Goal: Information Seeking & Learning: Check status

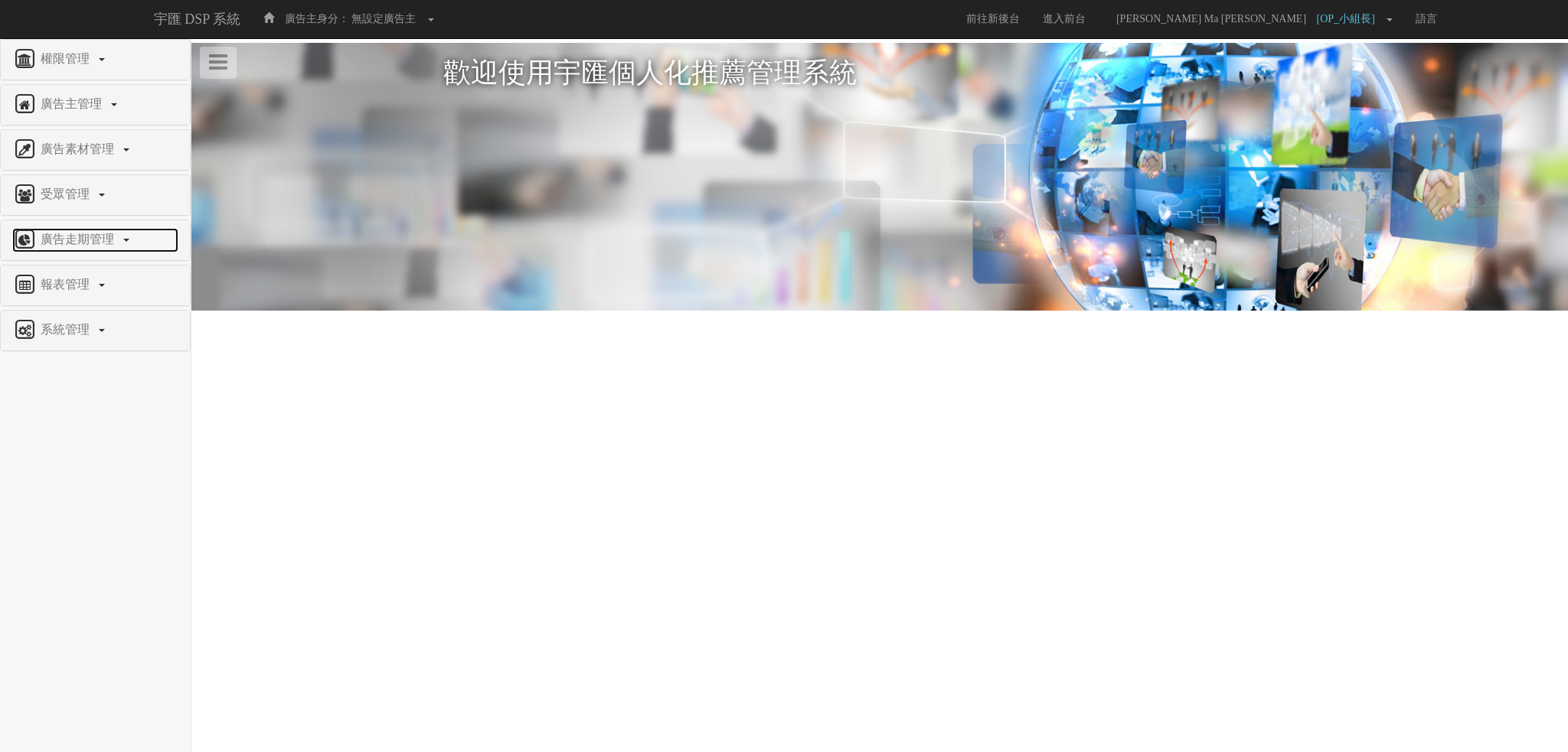
click at [116, 238] on span "廣告走期管理" at bounding box center [78, 239] width 85 height 13
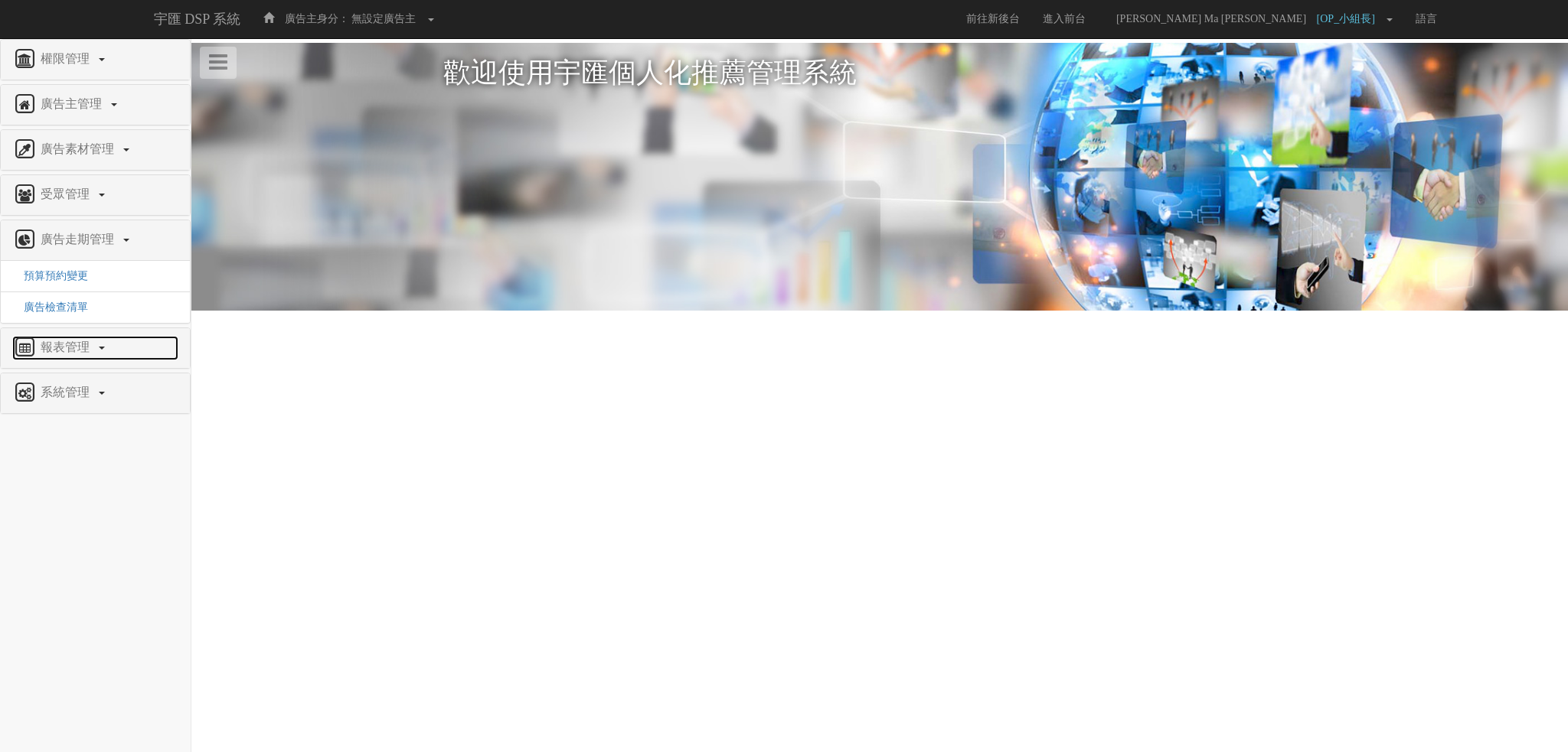
click at [74, 355] on link "報表管理" at bounding box center [95, 348] width 166 height 25
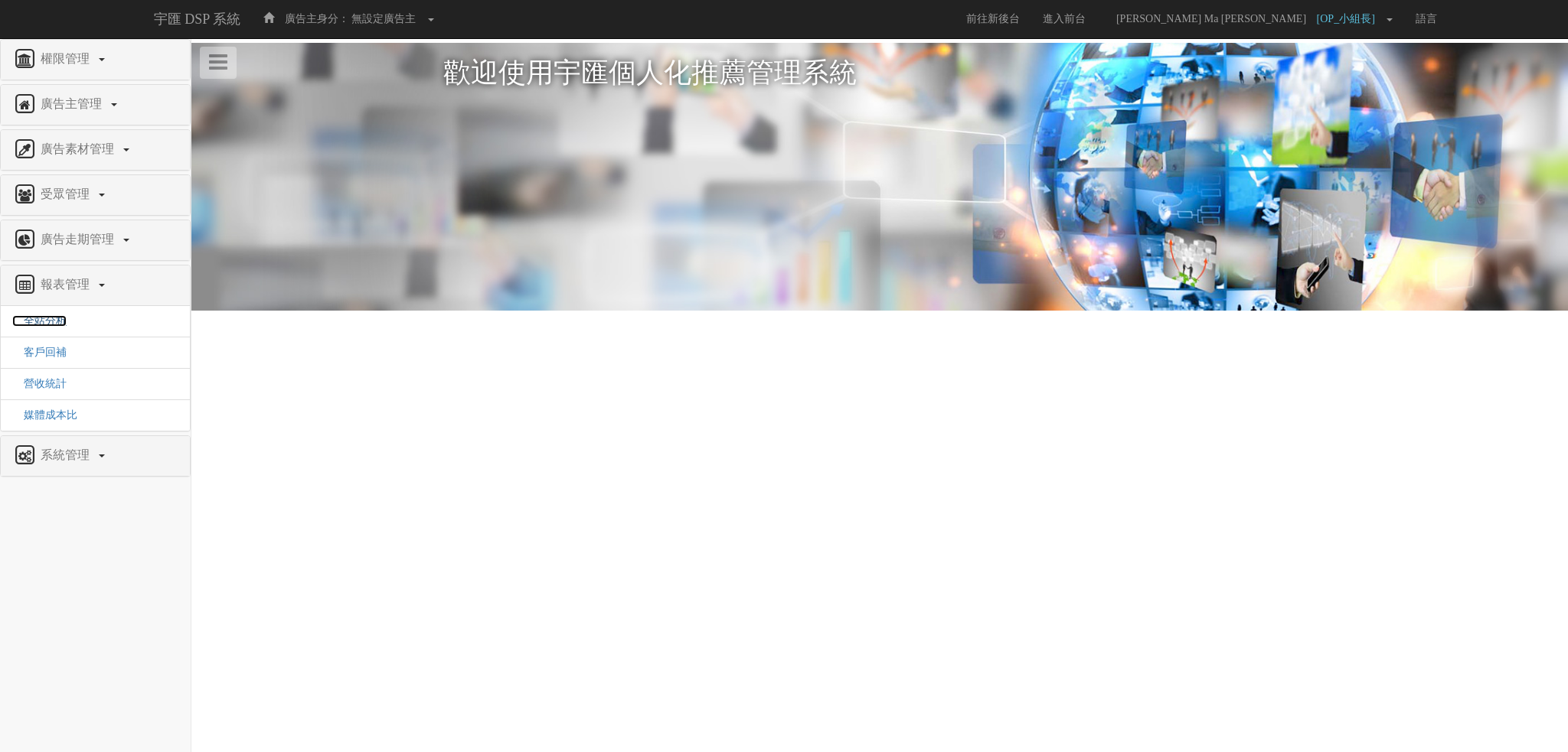
click at [51, 319] on span "全站分析" at bounding box center [39, 321] width 55 height 11
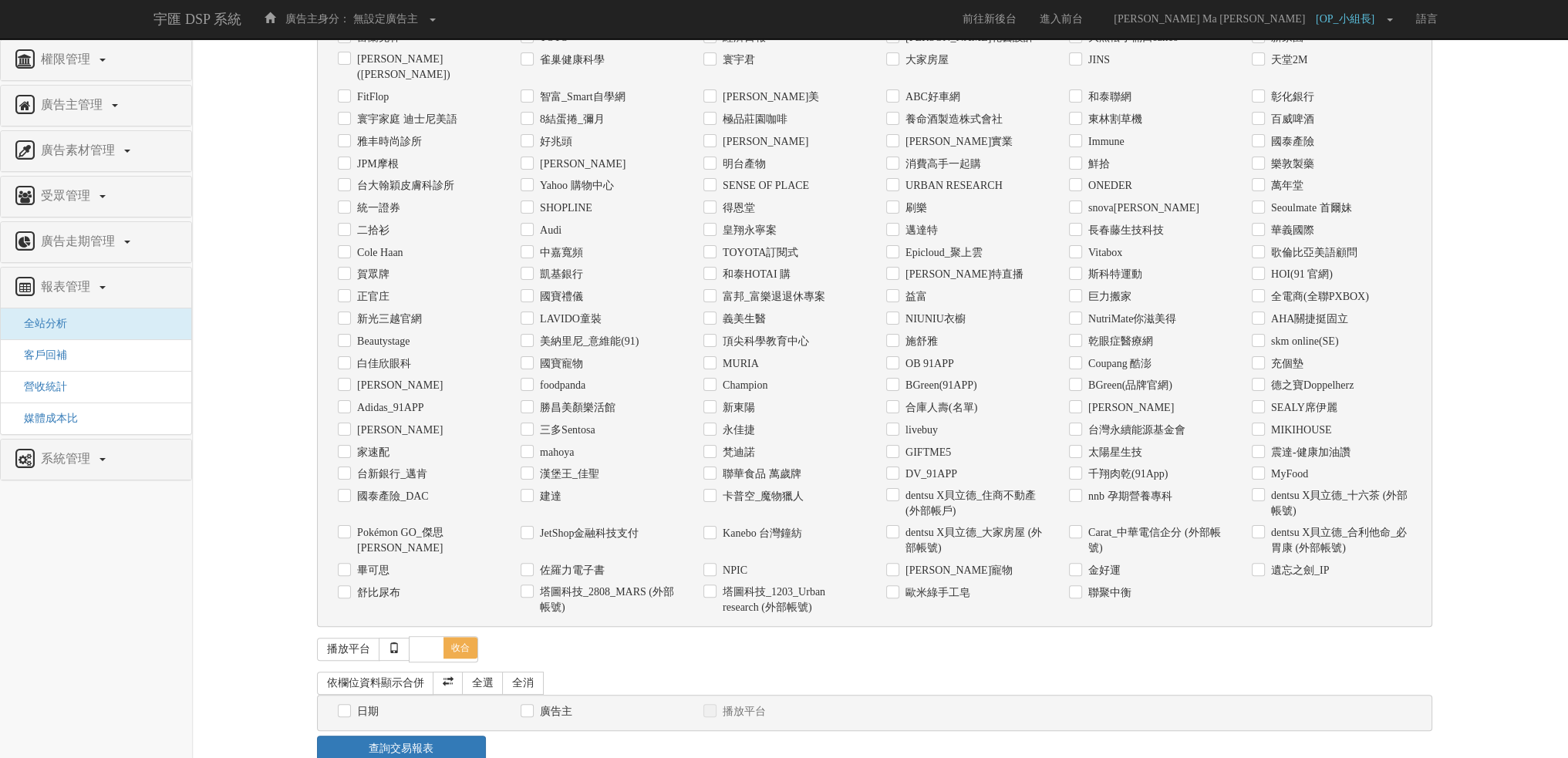
scroll to position [463, 0]
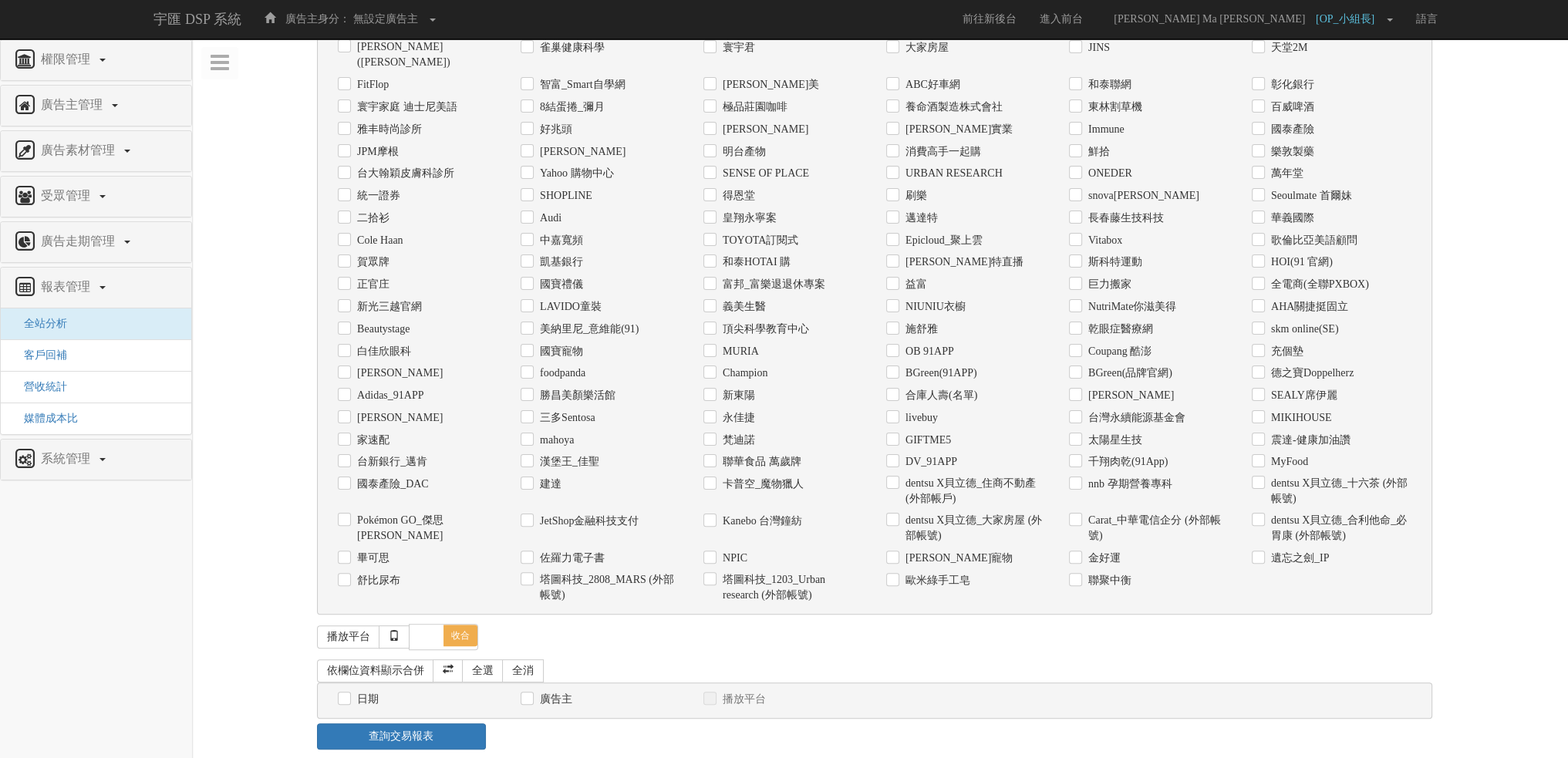
click at [347, 582] on div "舒比尿布" at bounding box center [417, 580] width 183 height 22
click at [353, 579] on label "舒比尿布" at bounding box center [377, 580] width 47 height 15
click at [346, 579] on input "舒比尿布" at bounding box center [342, 580] width 10 height 10
checkbox input "true"
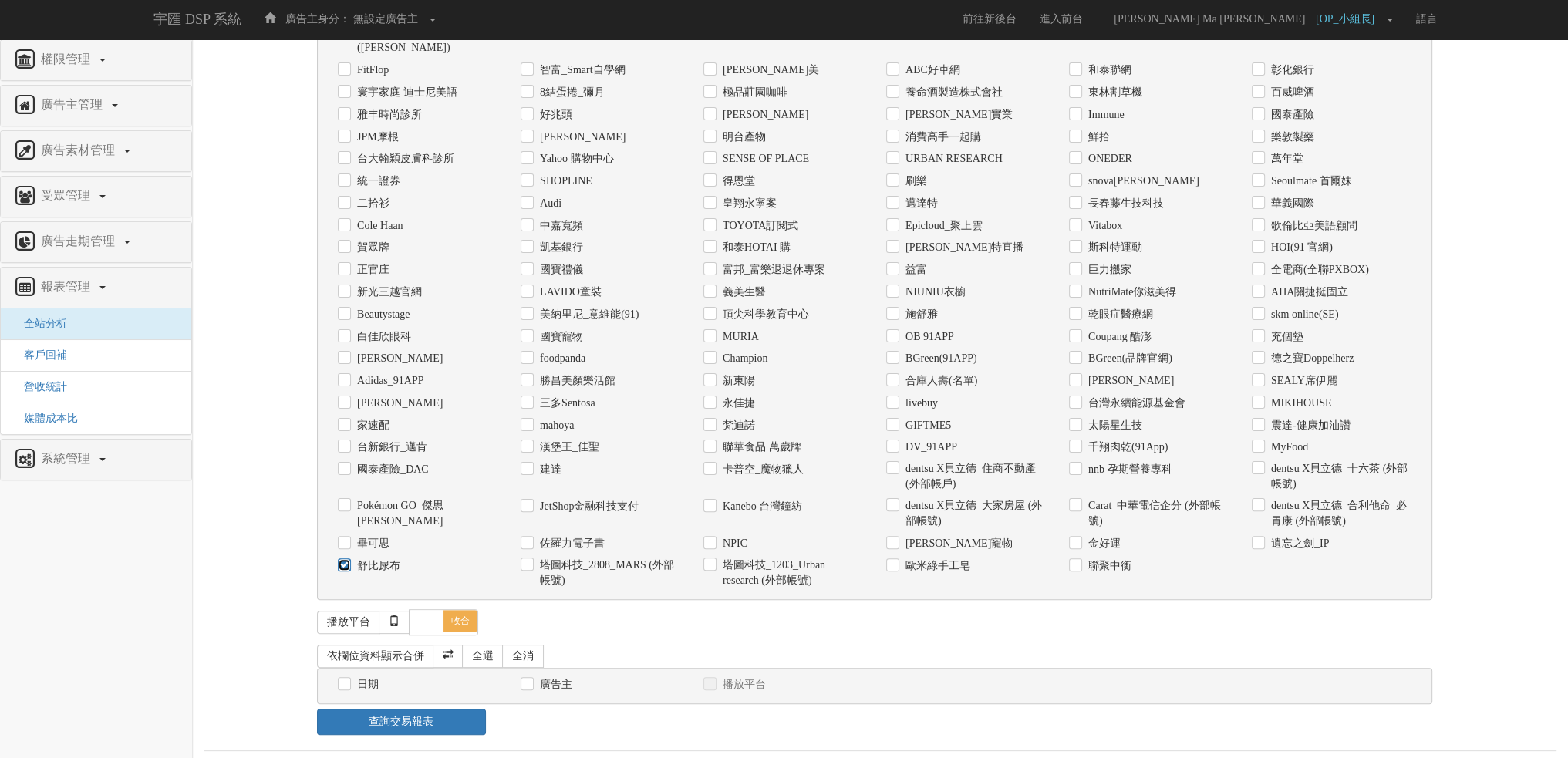
scroll to position [478, 0]
click at [357, 708] on div "查詢交易報表" at bounding box center [401, 720] width 192 height 26
click at [346, 684] on div "日期" at bounding box center [417, 684] width 160 height 16
click at [338, 679] on input "日期" at bounding box center [342, 684] width 10 height 10
checkbox input "true"
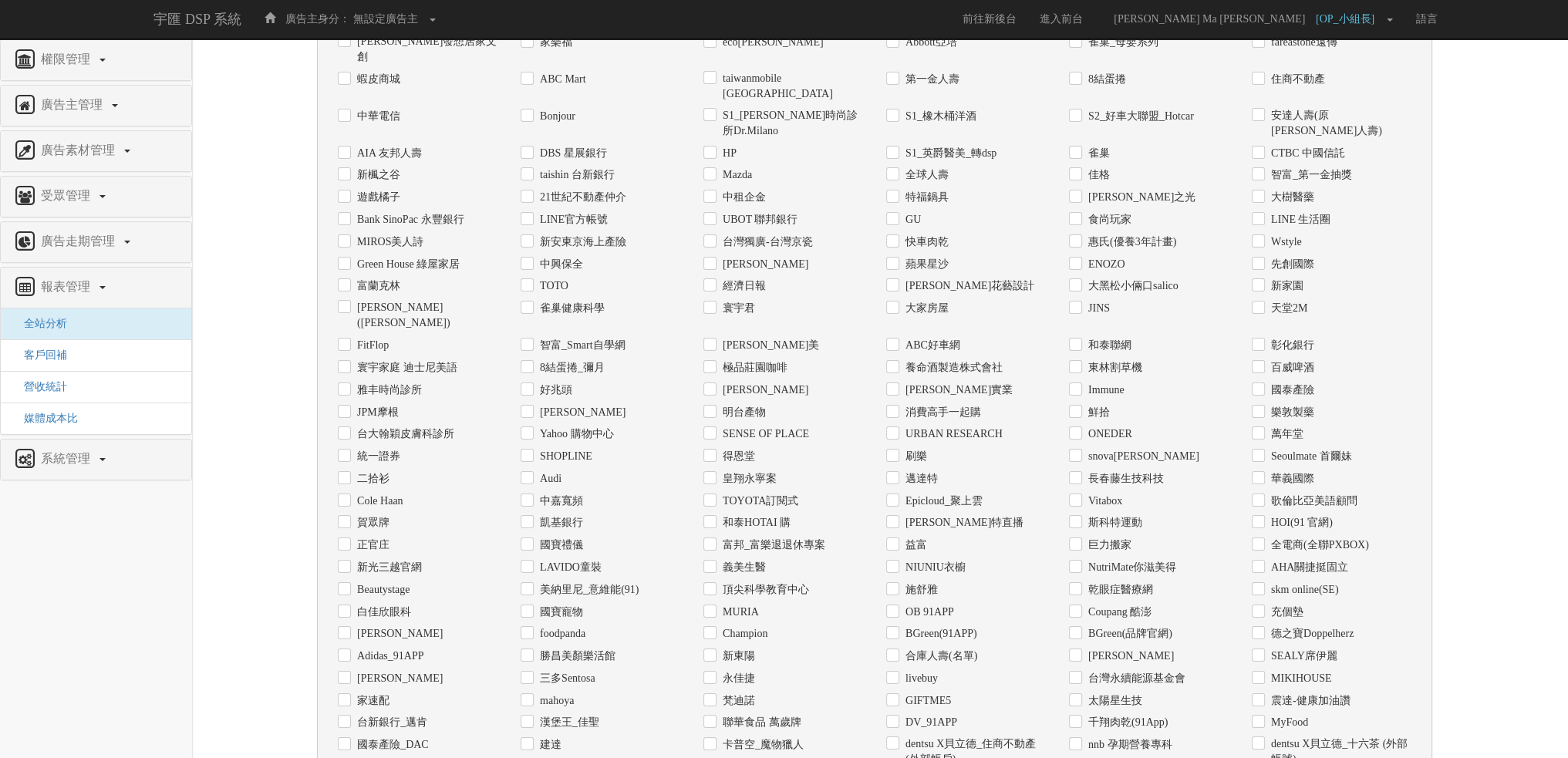
scroll to position [0, 0]
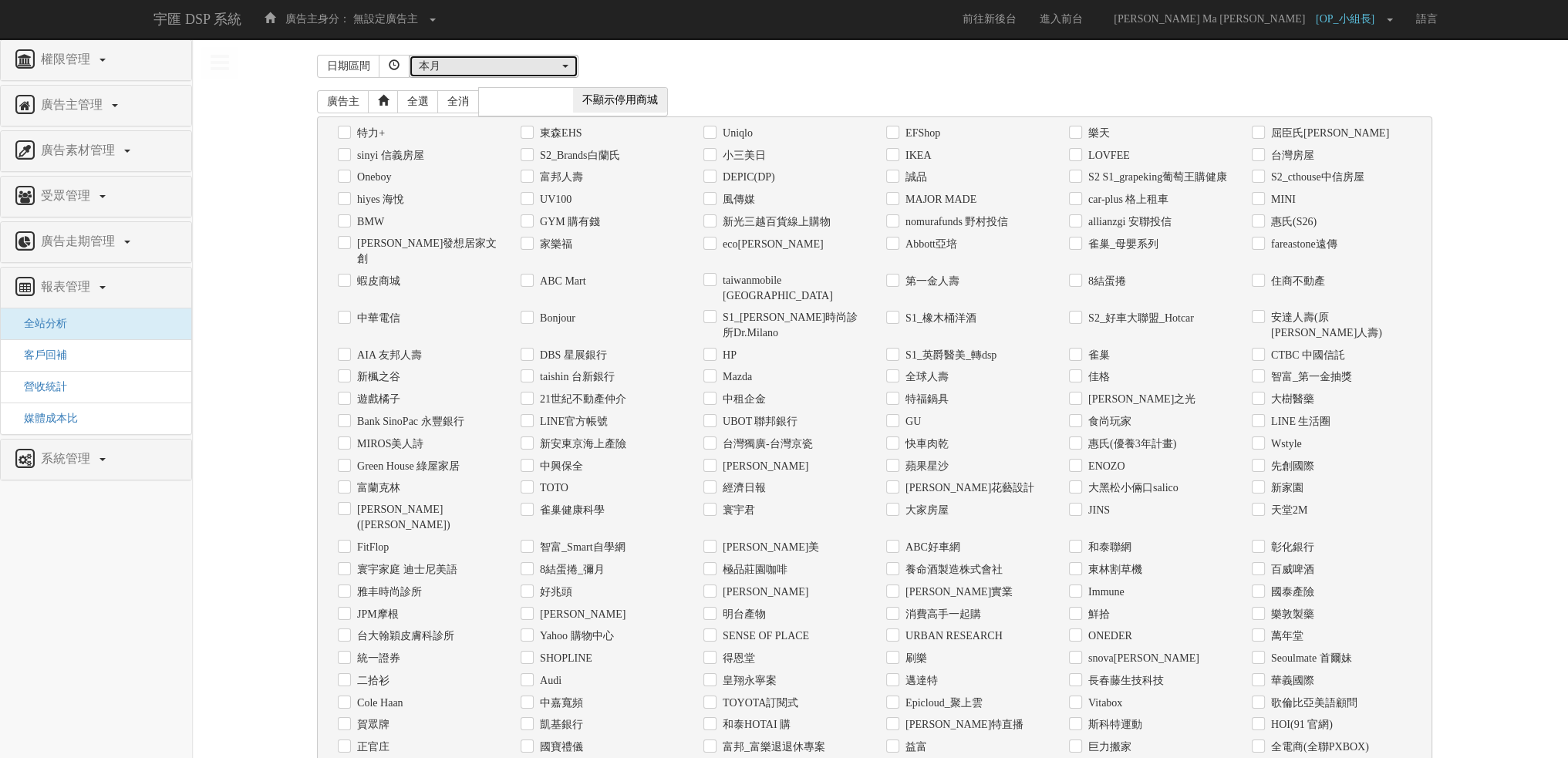
click at [488, 70] on div "本月" at bounding box center [489, 65] width 140 height 15
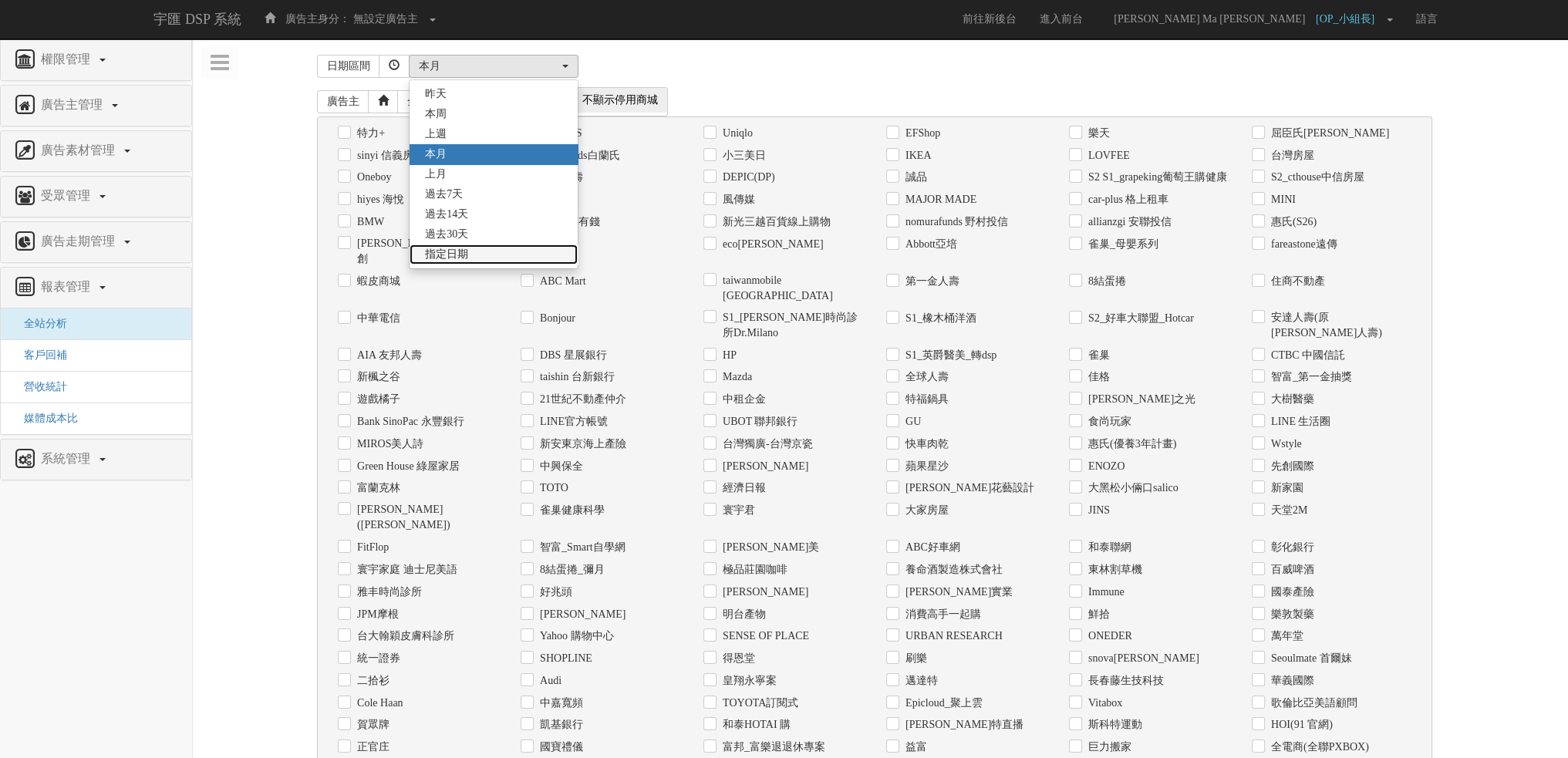
click at [474, 249] on link "指定日期" at bounding box center [493, 254] width 168 height 20
select select "Custom"
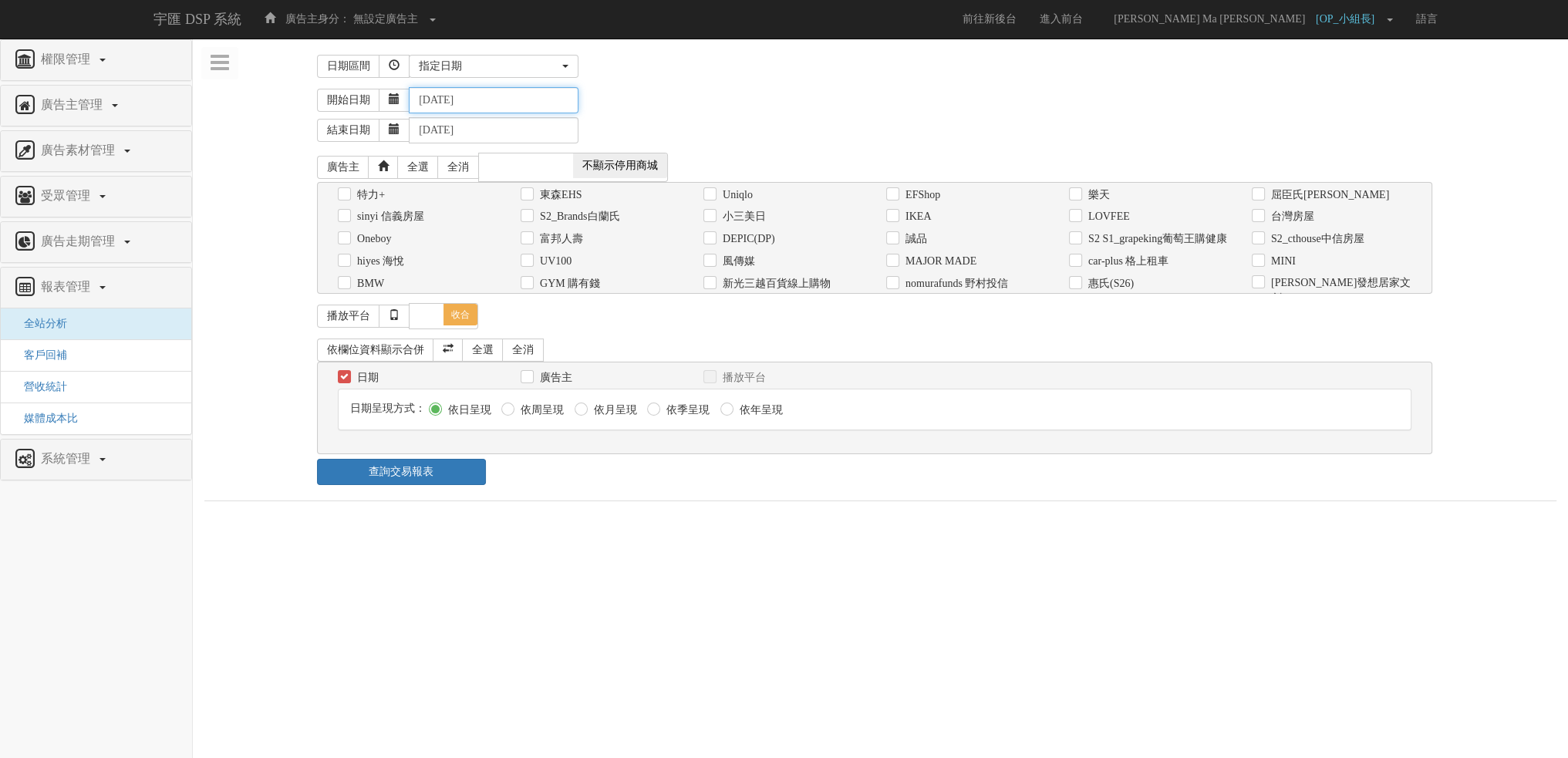
click at [466, 88] on input "[DATE]" at bounding box center [493, 100] width 170 height 26
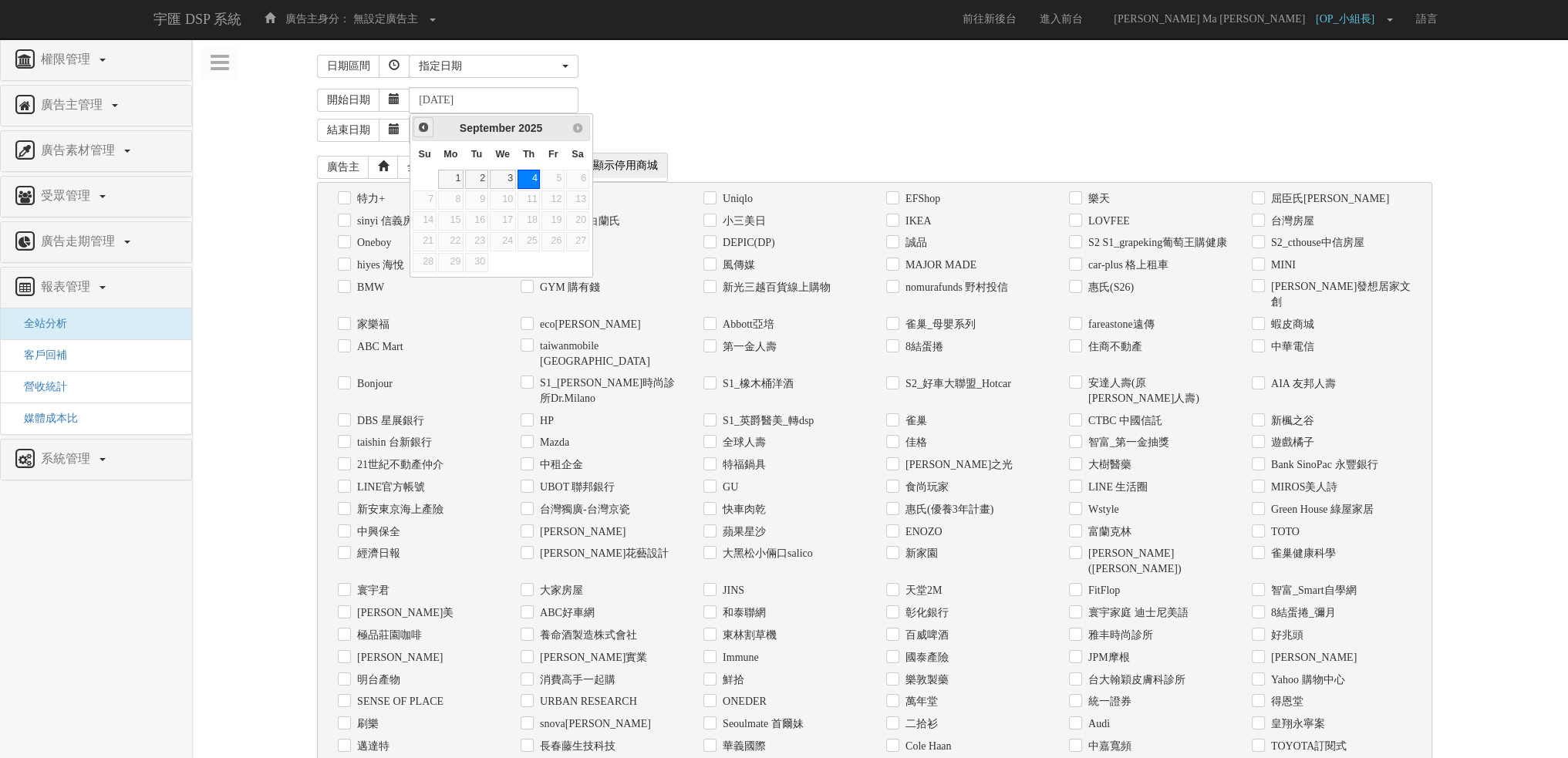
click at [418, 127] on span "Prev" at bounding box center [423, 127] width 12 height 12
drag, startPoint x: 559, startPoint y: 180, endPoint x: 648, endPoint y: 134, distance: 100.2
click at [559, 180] on link "1" at bounding box center [553, 180] width 23 height 19
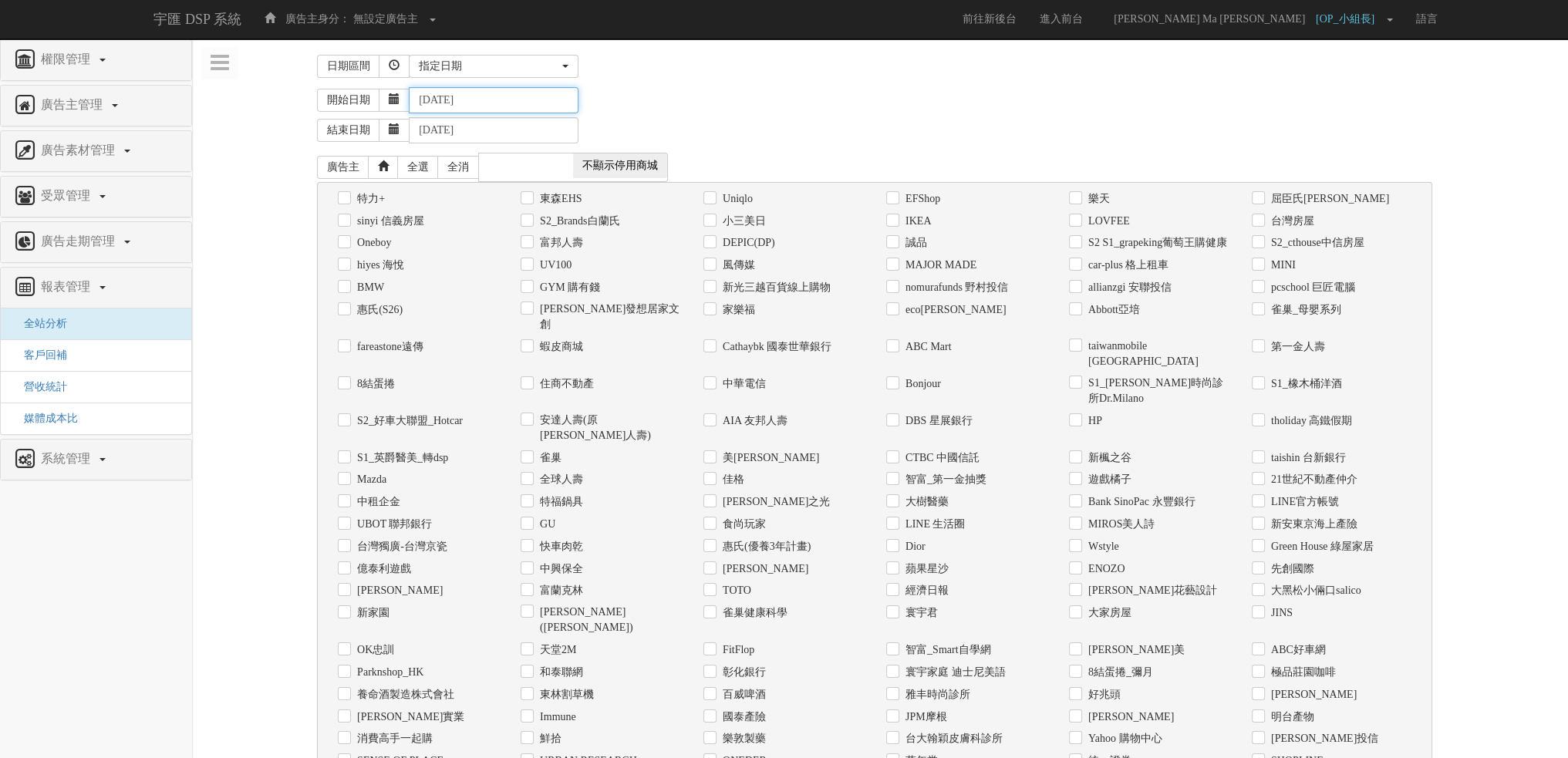
click at [494, 102] on input "[DATE]" at bounding box center [493, 100] width 170 height 26
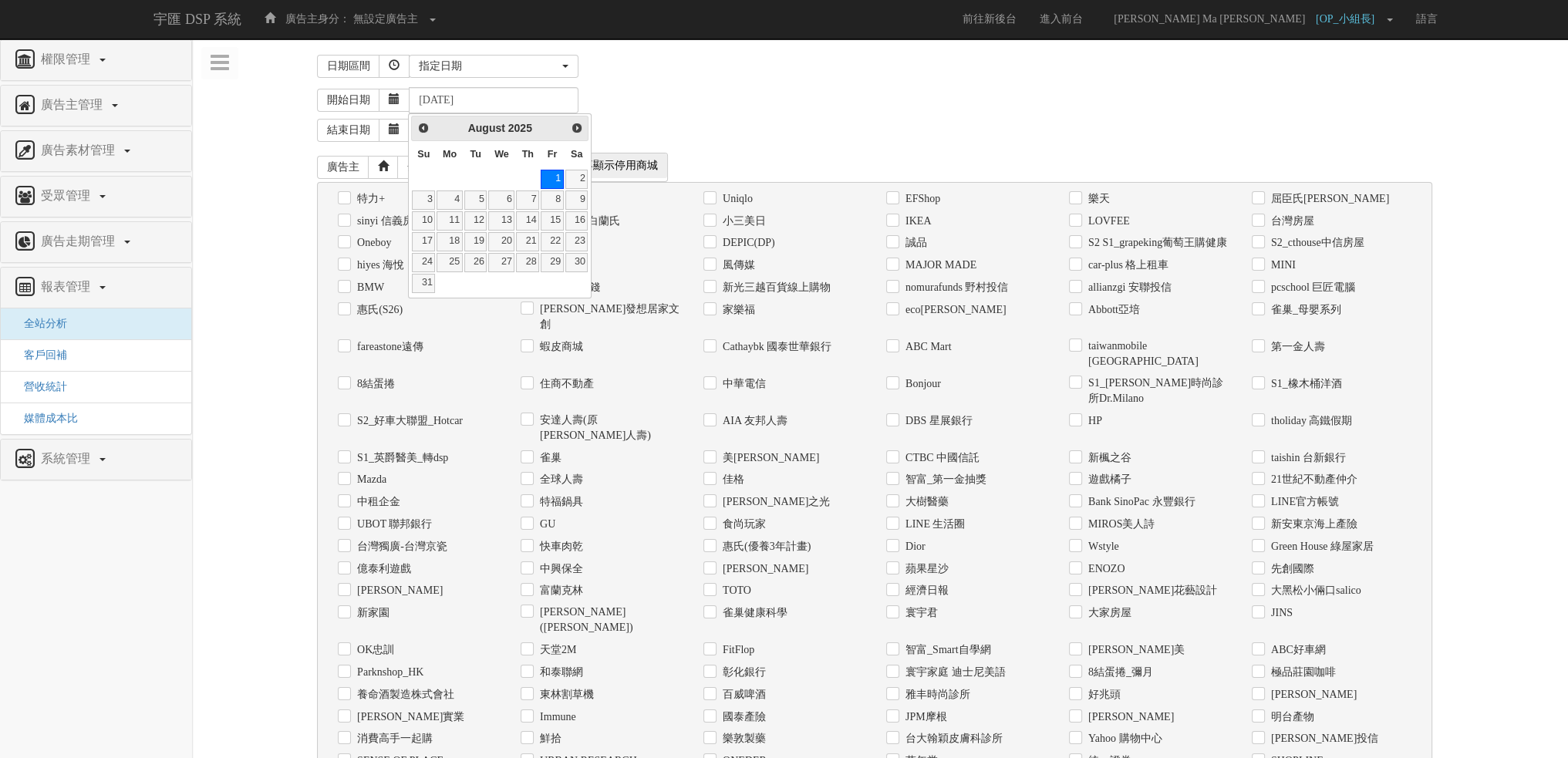
click at [422, 127] on span "Prev" at bounding box center [423, 128] width 12 height 12
click at [488, 179] on link "2" at bounding box center [501, 180] width 26 height 19
type input "[DATE]"
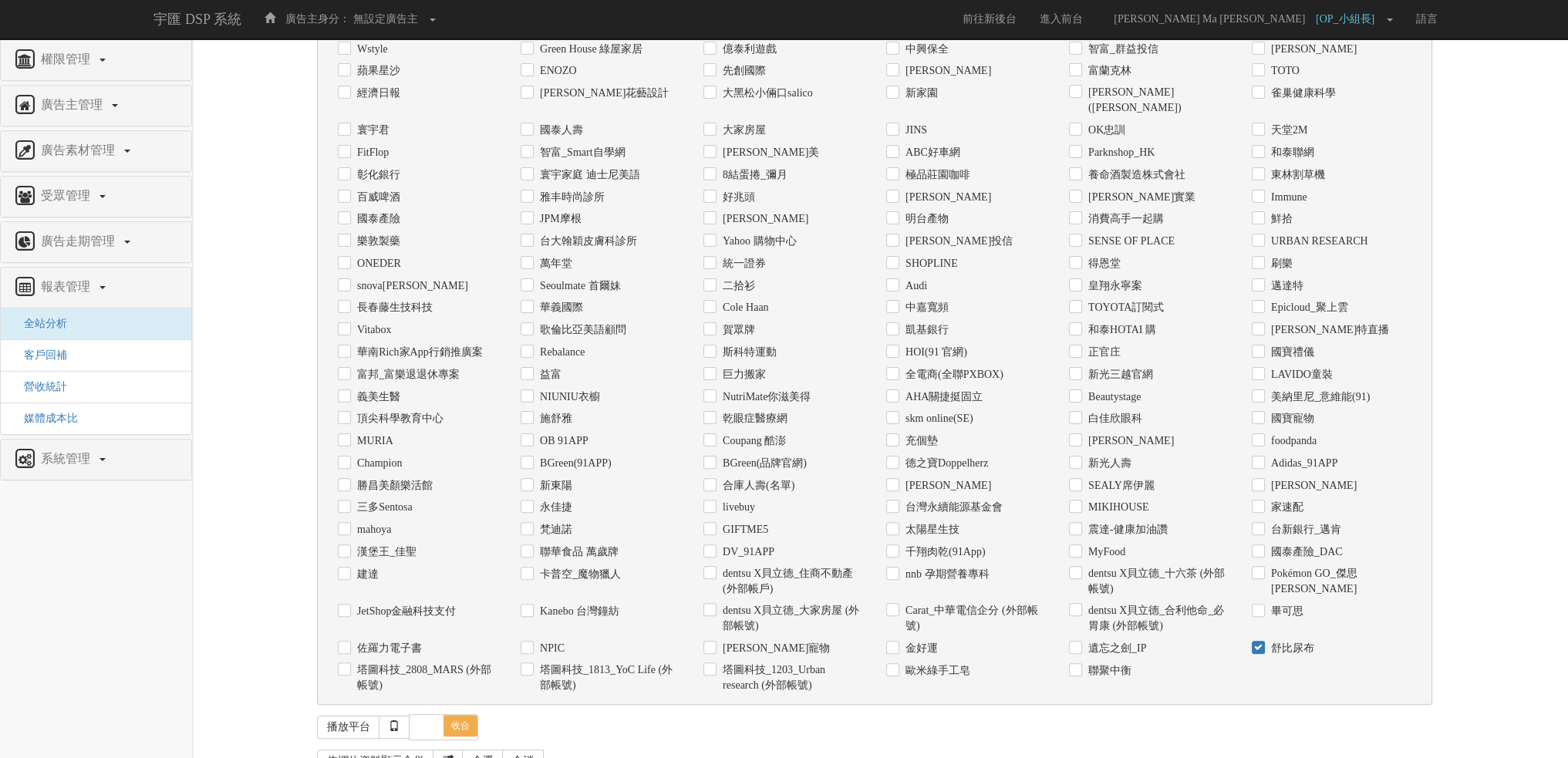
scroll to position [671, 0]
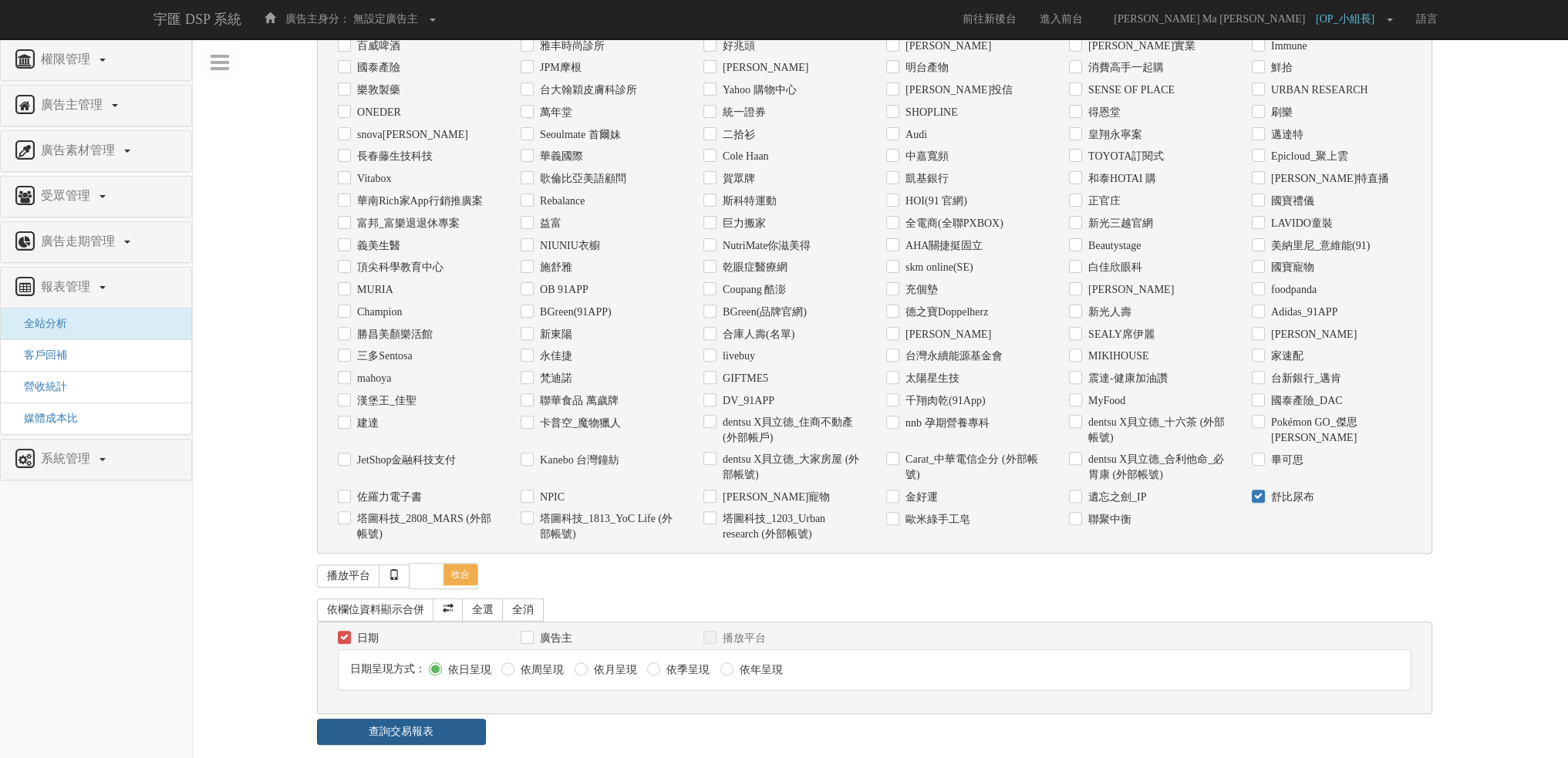
click at [421, 719] on link "查詢交易報表" at bounding box center [401, 732] width 168 height 26
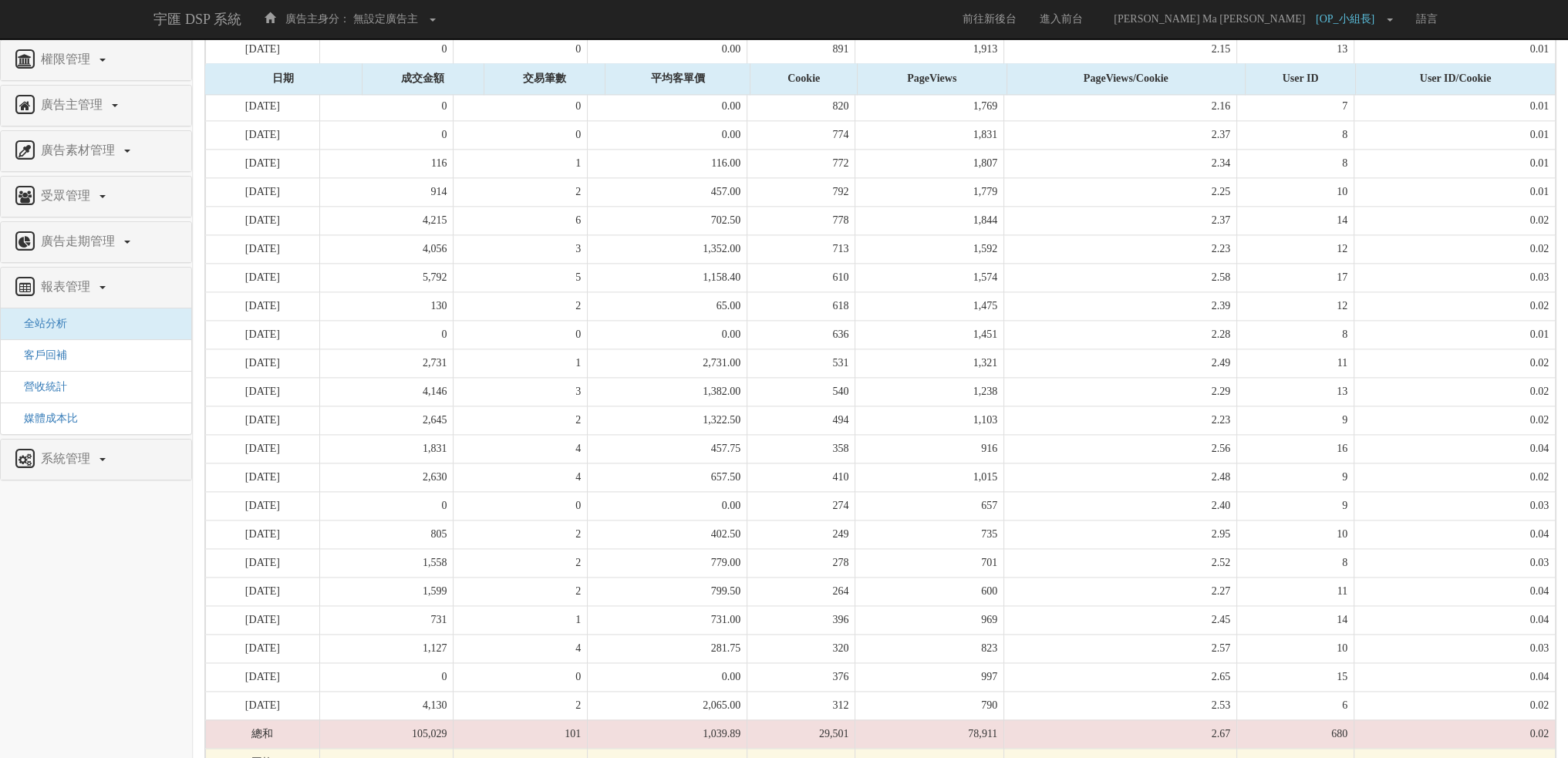
scroll to position [2680, 0]
